Goal: Task Accomplishment & Management: Complete application form

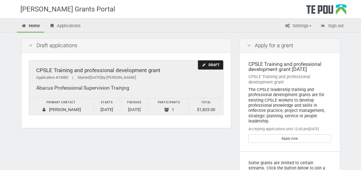
click at [208, 67] on div "Draft" at bounding box center [210, 65] width 25 height 9
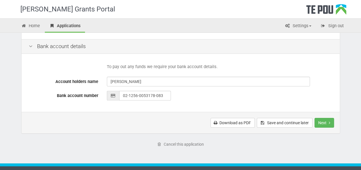
scroll to position [281, 0]
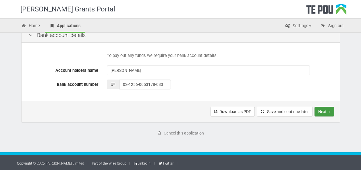
click at [324, 112] on button "Next" at bounding box center [324, 112] width 20 height 10
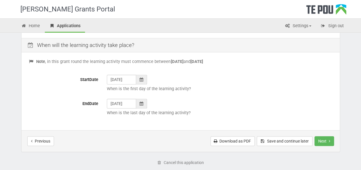
scroll to position [238, 0]
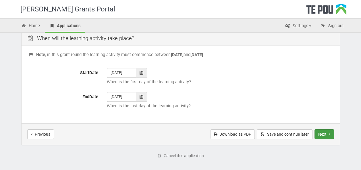
click at [325, 136] on button "Next" at bounding box center [324, 135] width 20 height 10
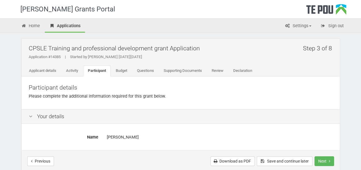
scroll to position [49, 0]
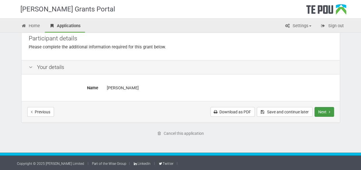
click at [325, 112] on button "Next" at bounding box center [324, 112] width 20 height 10
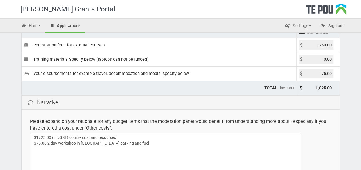
scroll to position [79, 0]
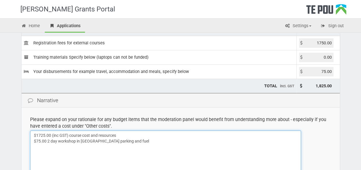
click at [38, 139] on textarea "$1725.00 (inc GST) course cost and resources $75.00 2 day workshop in [GEOGRAPH…" at bounding box center [165, 152] width 271 height 43
click at [47, 139] on textarea "$1725.00 (inc GST) course cost and resources $75.00 2 day workshop in [GEOGRAPH…" at bounding box center [165, 152] width 271 height 43
click at [57, 141] on textarea "$1725.00 (inc GST) course cost and resources $75.00 2 day workshop in [GEOGRAPH…" at bounding box center [165, 152] width 271 height 43
click at [49, 140] on textarea "$1725.00 (inc GST) course cost and resources $75.00 2 day workshop in Auckland …" at bounding box center [165, 152] width 271 height 43
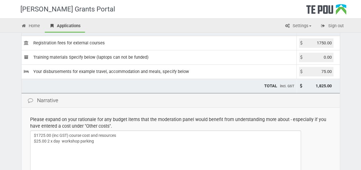
drag, startPoint x: 331, startPoint y: 69, endPoint x: 321, endPoint y: 71, distance: 10.1
click at [320, 68] on input "75.00" at bounding box center [316, 71] width 34 height 9
drag, startPoint x: 332, startPoint y: 72, endPoint x: 319, endPoint y: 72, distance: 12.3
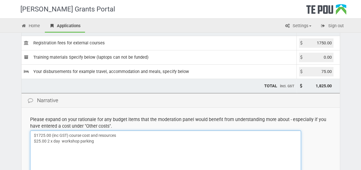
drag, startPoint x: 319, startPoint y: 72, endPoint x: 100, endPoint y: 140, distance: 229.6
click at [100, 140] on textarea "$1725.00 (inc GST) course cost and resources $75.00 2 day workshop in Auckland …" at bounding box center [165, 152] width 271 height 43
click at [53, 140] on textarea "$1725.00 (inc GST) course cost and resources $75.00 2 day workshop in Auckland …" at bounding box center [165, 152] width 271 height 43
click at [37, 147] on textarea "$1725.00 (inc GST) course cost and resources $75.00 2 day workshop in Auckland …" at bounding box center [165, 152] width 271 height 43
type textarea "$1725.00 (inc GST) course cost and resources $25.00 x 2 days workshop parking $…"
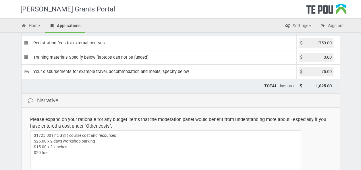
drag, startPoint x: 331, startPoint y: 70, endPoint x: 313, endPoint y: 70, distance: 17.8
click at [313, 70] on input "75.00" at bounding box center [316, 71] width 34 height 9
type input "100.00"
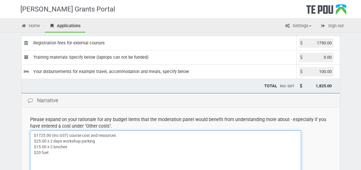
type input "1,850.00"
click at [232, 140] on textarea "$1725.00 (inc GST) course cost and resources $75.00 2 day workshop in Auckland …" at bounding box center [165, 152] width 271 height 43
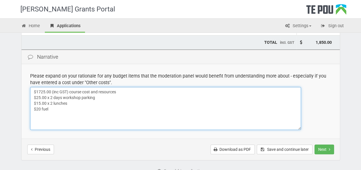
scroll to position [129, 0]
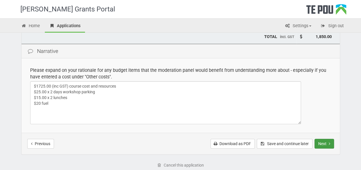
click at [322, 141] on button "Next" at bounding box center [324, 144] width 20 height 10
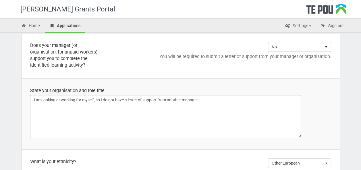
scroll to position [486, 0]
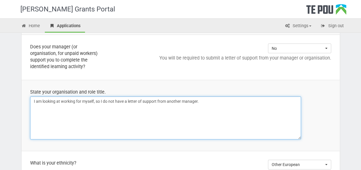
drag, startPoint x: 210, startPoint y: 100, endPoint x: 96, endPoint y: 102, distance: 113.7
click at [96, 102] on textarea "I am looking at working for myself, so I do not have a letter of support from a…" at bounding box center [165, 118] width 271 height 43
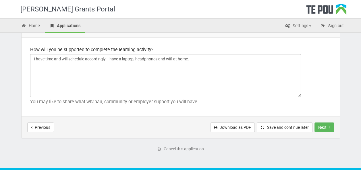
scroll to position [884, 0]
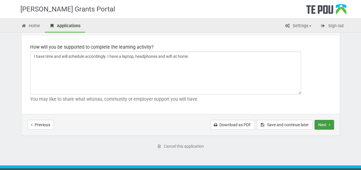
type textarea "I am looking at working for myself, MH & AOD education & Peer support."
click at [325, 123] on button "Next" at bounding box center [324, 125] width 20 height 10
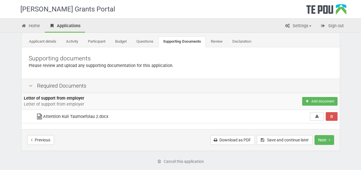
scroll to position [30, 0]
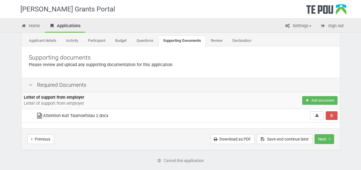
click at [38, 115] on icon at bounding box center [39, 116] width 7 height 4
click at [47, 114] on td "Attention Kuli Taumoefolau 2.docx" at bounding box center [134, 115] width 202 height 13
click at [315, 117] on icon at bounding box center [316, 115] width 4 height 3
click at [331, 115] on icon "Remove" at bounding box center [331, 115] width 3 height 3
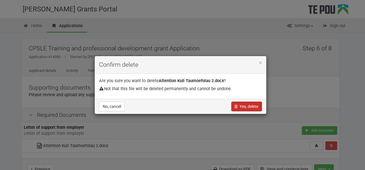
click at [254, 108] on button "Yes, delete" at bounding box center [246, 107] width 31 height 10
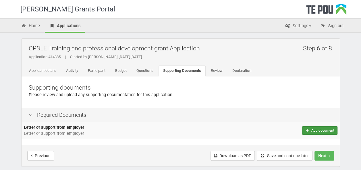
click at [322, 132] on button "Add document" at bounding box center [319, 131] width 35 height 9
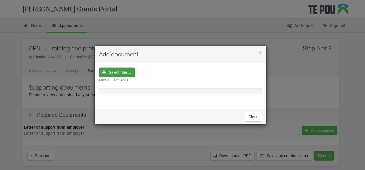
click at [128, 74] on input "file" at bounding box center [119, 109] width 32 height 82
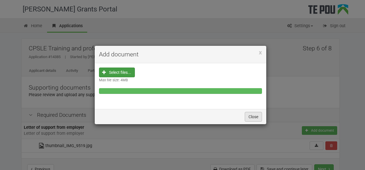
click at [256, 115] on button "Close" at bounding box center [253, 117] width 17 height 10
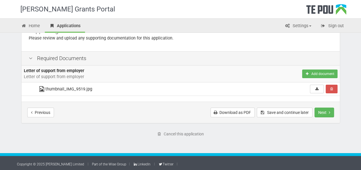
scroll to position [57, 0]
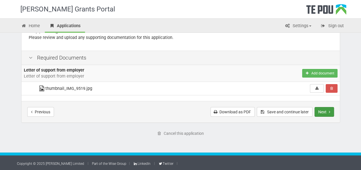
click at [319, 109] on button "Next" at bounding box center [324, 112] width 20 height 10
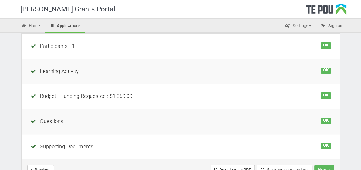
scroll to position [163, 0]
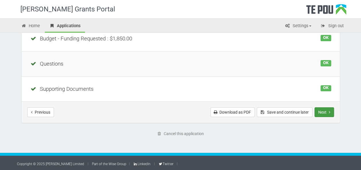
click at [323, 111] on button "Next" at bounding box center [324, 113] width 20 height 10
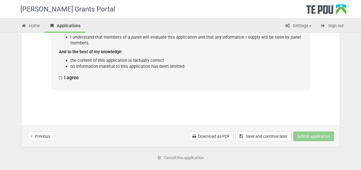
scroll to position [143, 0]
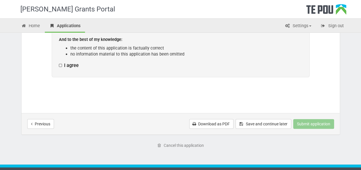
click at [59, 65] on label "I agree" at bounding box center [69, 66] width 20 height 6
click at [59, 63] on input "I agree" at bounding box center [59, 63] width 0 height 0
checkbox input "true"
click at [329, 123] on button "Submit application" at bounding box center [313, 124] width 41 height 10
